Goal: Check status: Check status

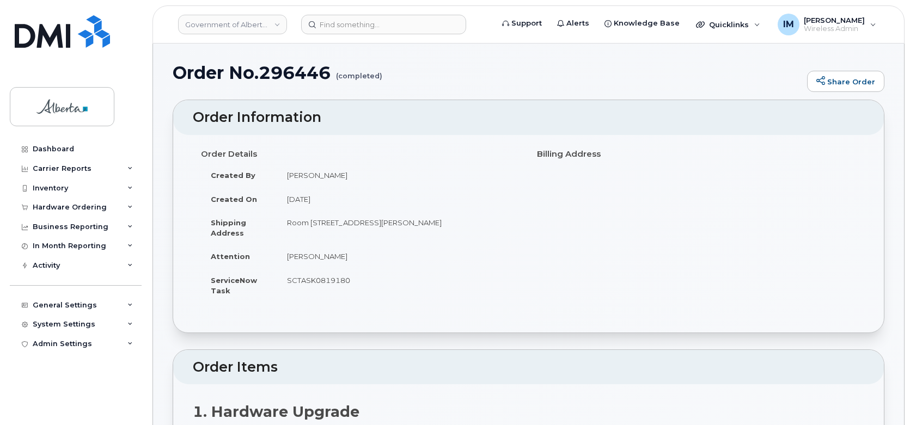
scroll to position [618, 0]
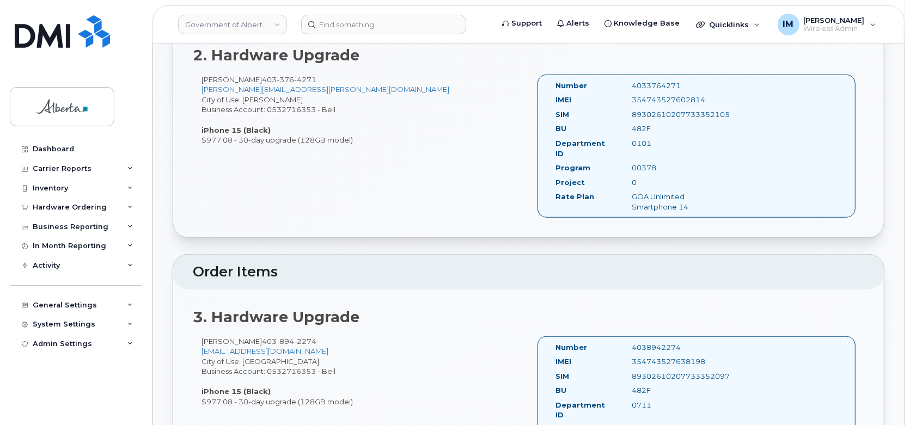
click at [418, 352] on div "Rose Kuta 403 894 2274 Rose.Kuta@gov.ab.ca City of Use: Lethbridge Business Acc…" at bounding box center [361, 371] width 336 height 71
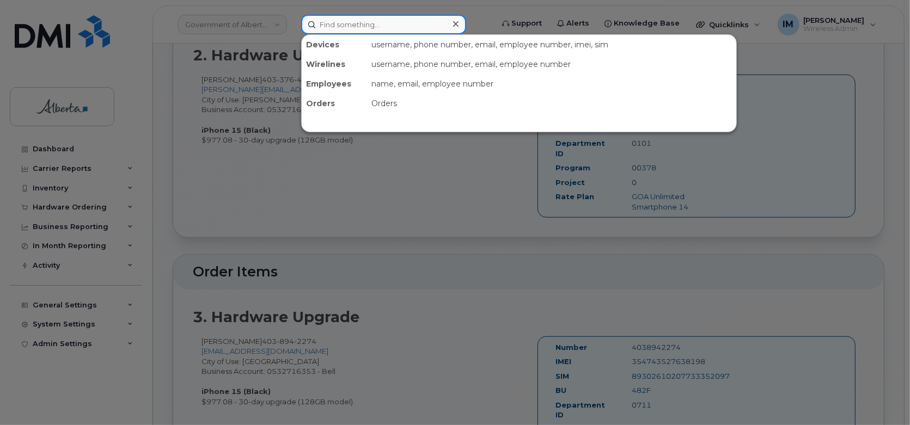
click at [367, 26] on input at bounding box center [383, 25] width 165 height 20
paste input "297893"
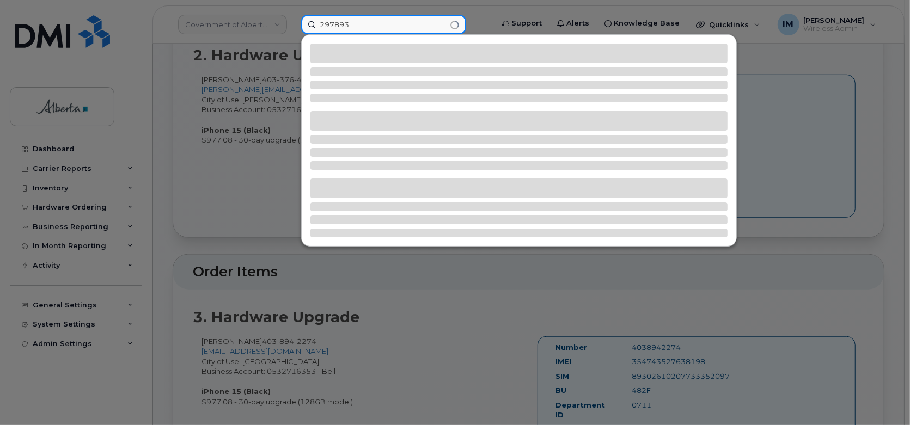
type input "297893"
click at [367, 26] on input "297893" at bounding box center [383, 25] width 165 height 20
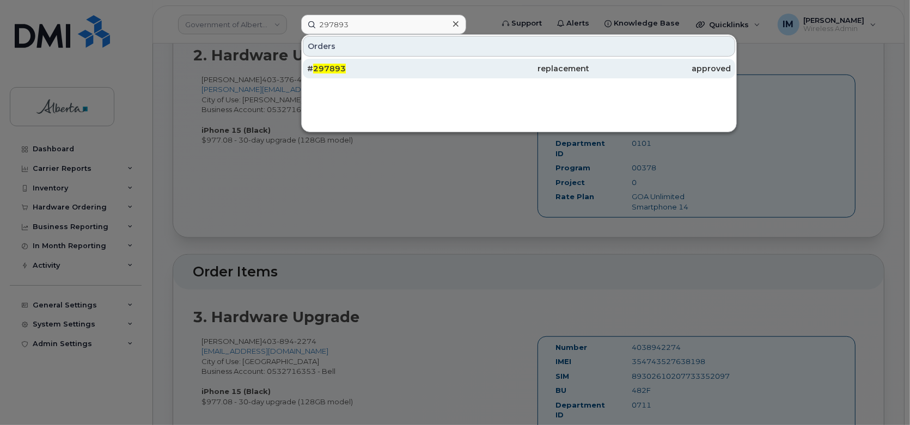
click at [359, 65] on div "# 297893" at bounding box center [377, 68] width 141 height 11
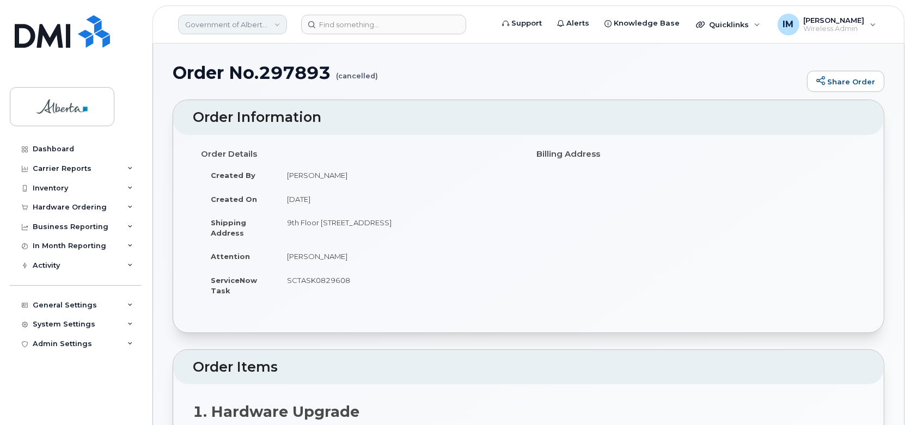
click at [255, 23] on link "Government of Alberta ([GEOGRAPHIC_DATA])" at bounding box center [232, 25] width 109 height 20
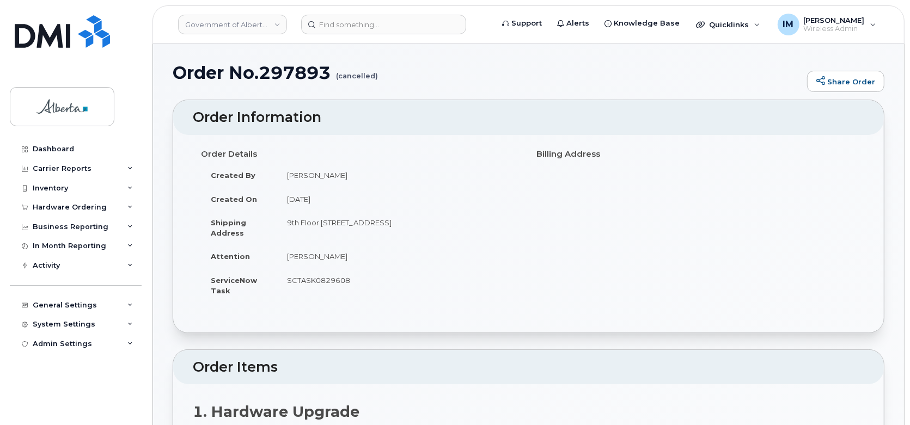
click at [465, 162] on div "Order Details Created By [PERSON_NAME] Created On [DATE] Shipping Address [STRE…" at bounding box center [361, 228] width 336 height 167
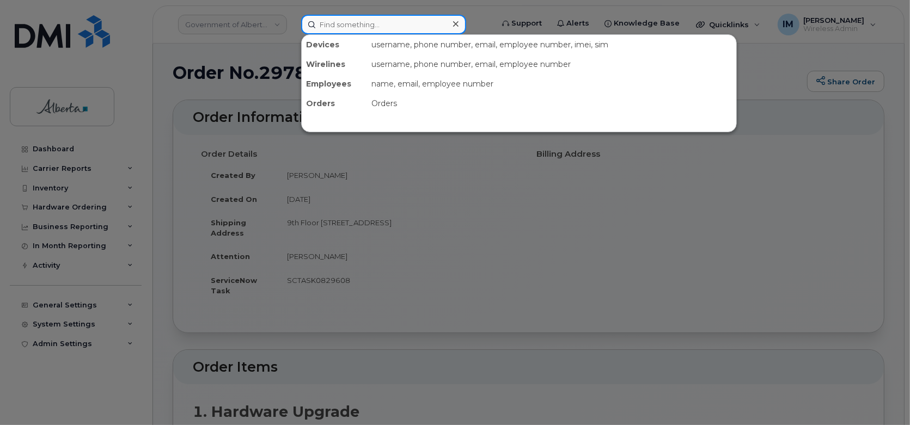
click at [360, 28] on input at bounding box center [383, 25] width 165 height 20
paste input "297896"
type input "297896"
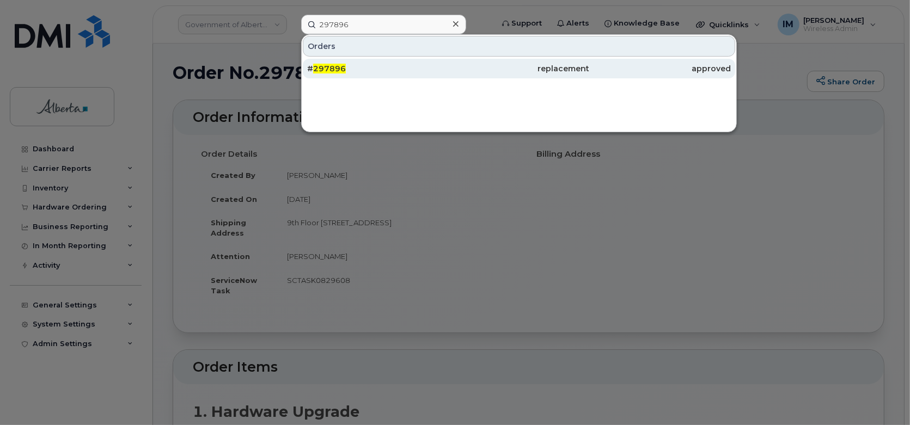
click at [352, 66] on div "# 297896" at bounding box center [377, 68] width 141 height 11
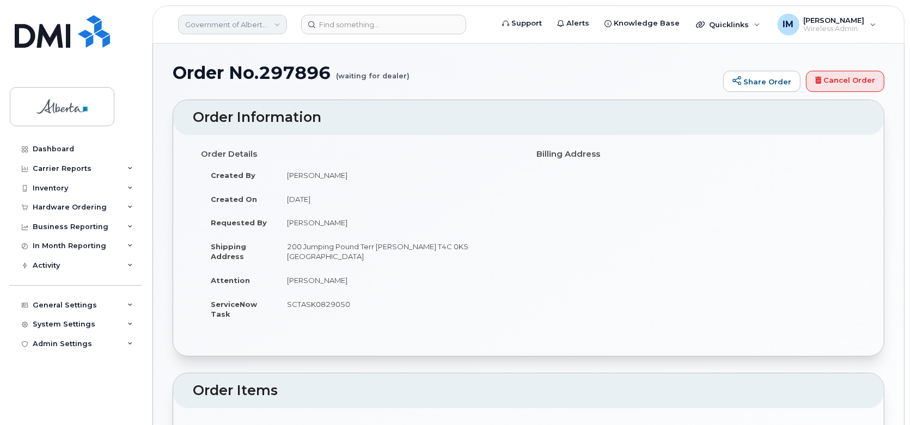
click at [255, 23] on link "Government of Alberta ([GEOGRAPHIC_DATA])" at bounding box center [232, 25] width 109 height 20
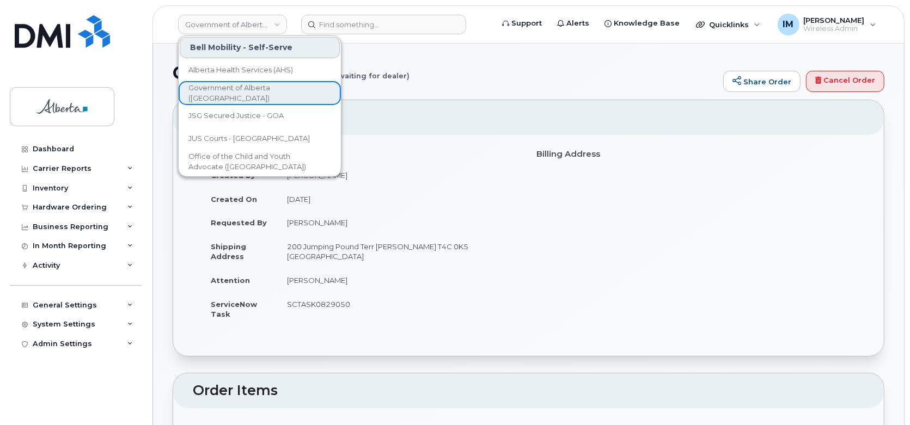
click at [478, 197] on td "[DATE]" at bounding box center [398, 199] width 243 height 24
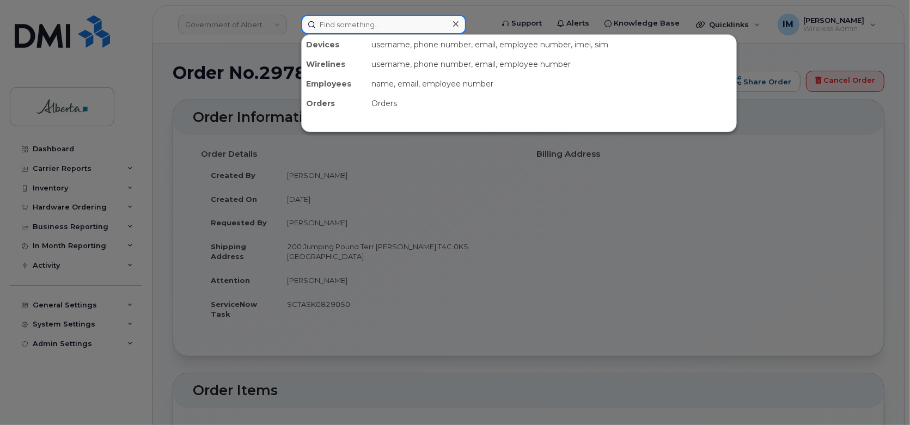
click at [374, 22] on input at bounding box center [383, 25] width 165 height 20
paste input "297903"
type input "297903"
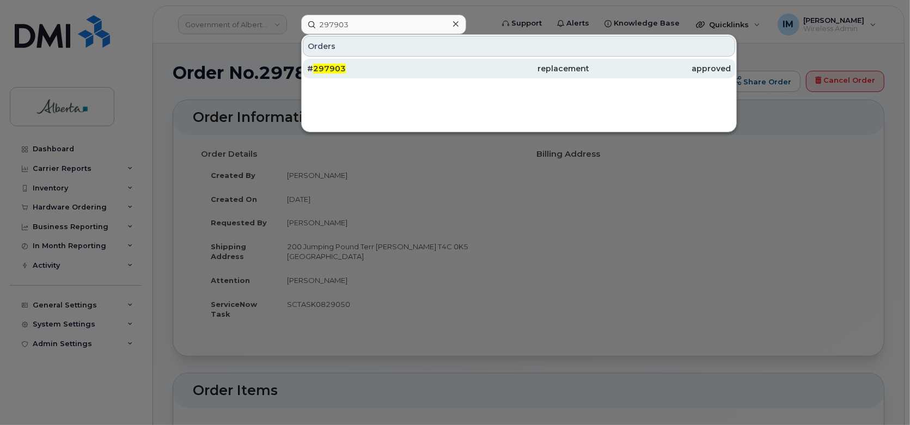
click at [358, 72] on div "# 297903" at bounding box center [377, 68] width 141 height 11
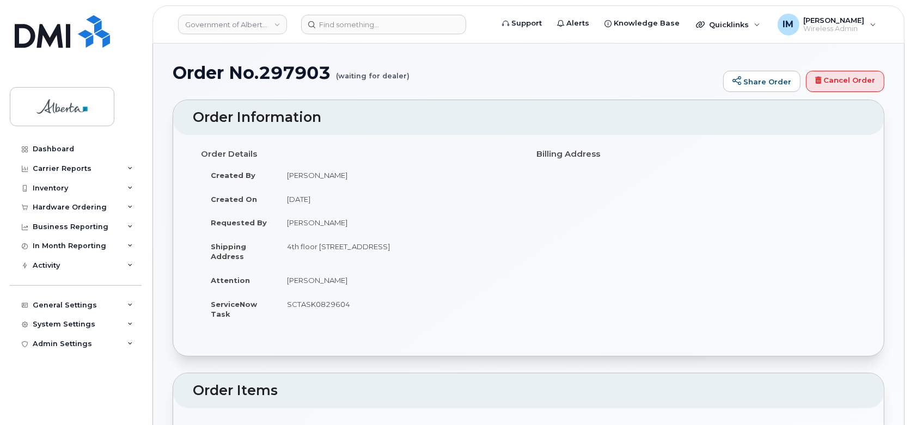
click at [102, 382] on div "Dashboard Carrier Reports Monthly Billing Data Daily Data Pooling Data Behavior…" at bounding box center [77, 273] width 134 height 269
click at [263, 28] on link "Government of Alberta ([GEOGRAPHIC_DATA])" at bounding box center [232, 25] width 109 height 20
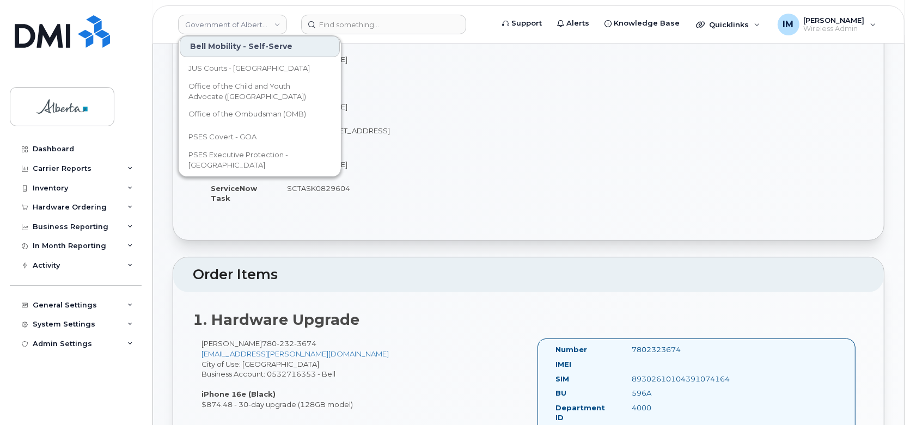
scroll to position [117, 0]
click at [591, 181] on div "Order Details Created By [PERSON_NAME] Created On [DATE] Requested By [PERSON_N…" at bounding box center [528, 123] width 671 height 191
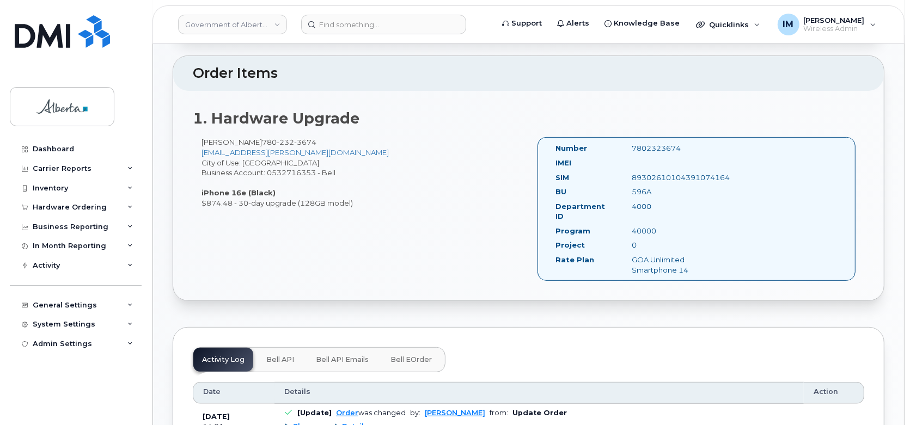
scroll to position [321, 0]
